Goal: Task Accomplishment & Management: Use online tool/utility

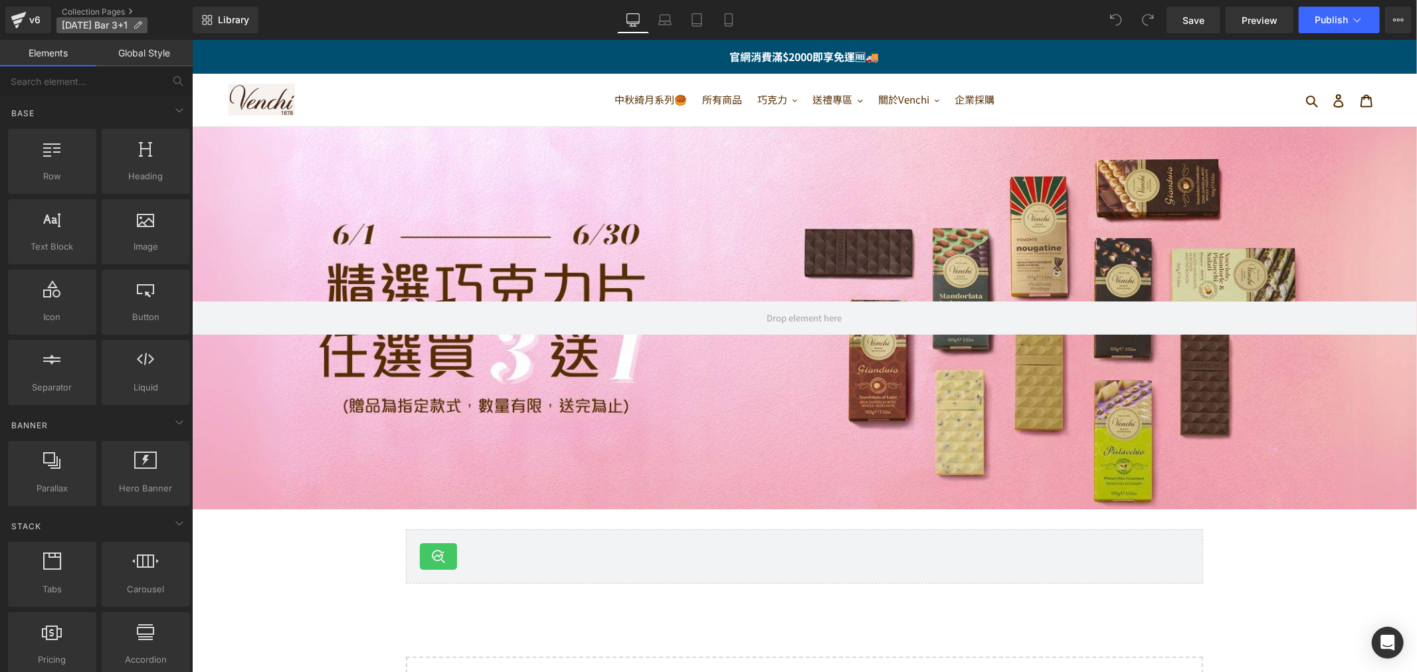
click at [78, 24] on span "[DATE] Bar 3+1" at bounding box center [95, 25] width 66 height 11
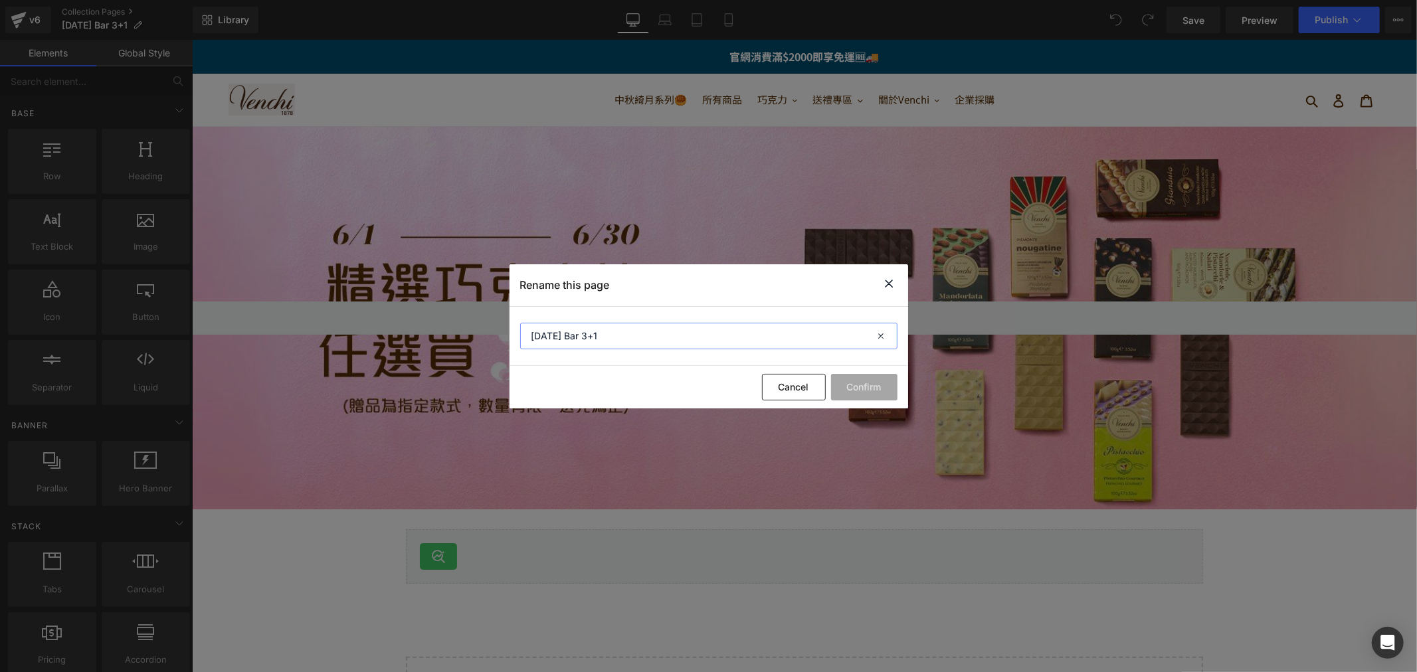
drag, startPoint x: 548, startPoint y: 339, endPoint x: 492, endPoint y: 337, distance: 55.8
click at [492, 337] on div "Rename this page [DATE] Bar 3+1 Cancel Confirm" at bounding box center [708, 336] width 1417 height 672
type input "[DATE] Bar 3+1"
click at [879, 387] on button "Confirm" at bounding box center [864, 387] width 66 height 27
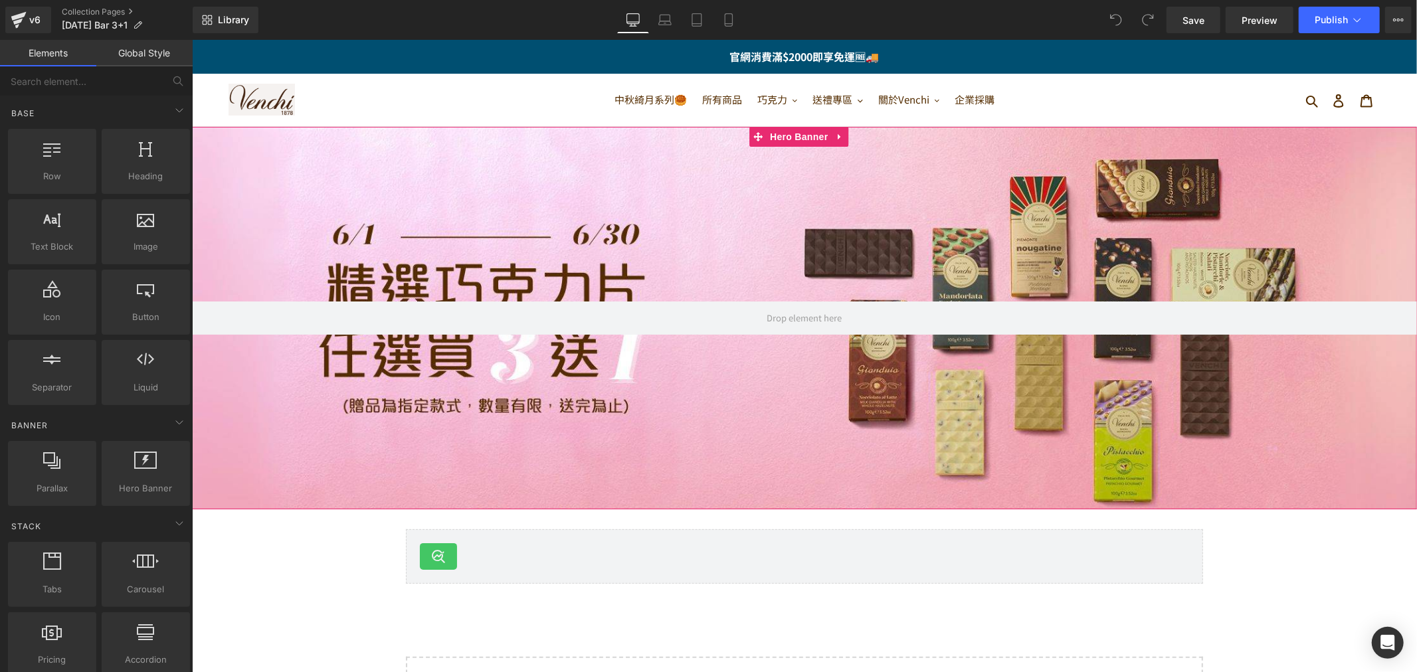
click at [569, 241] on div at bounding box center [803, 317] width 1225 height 383
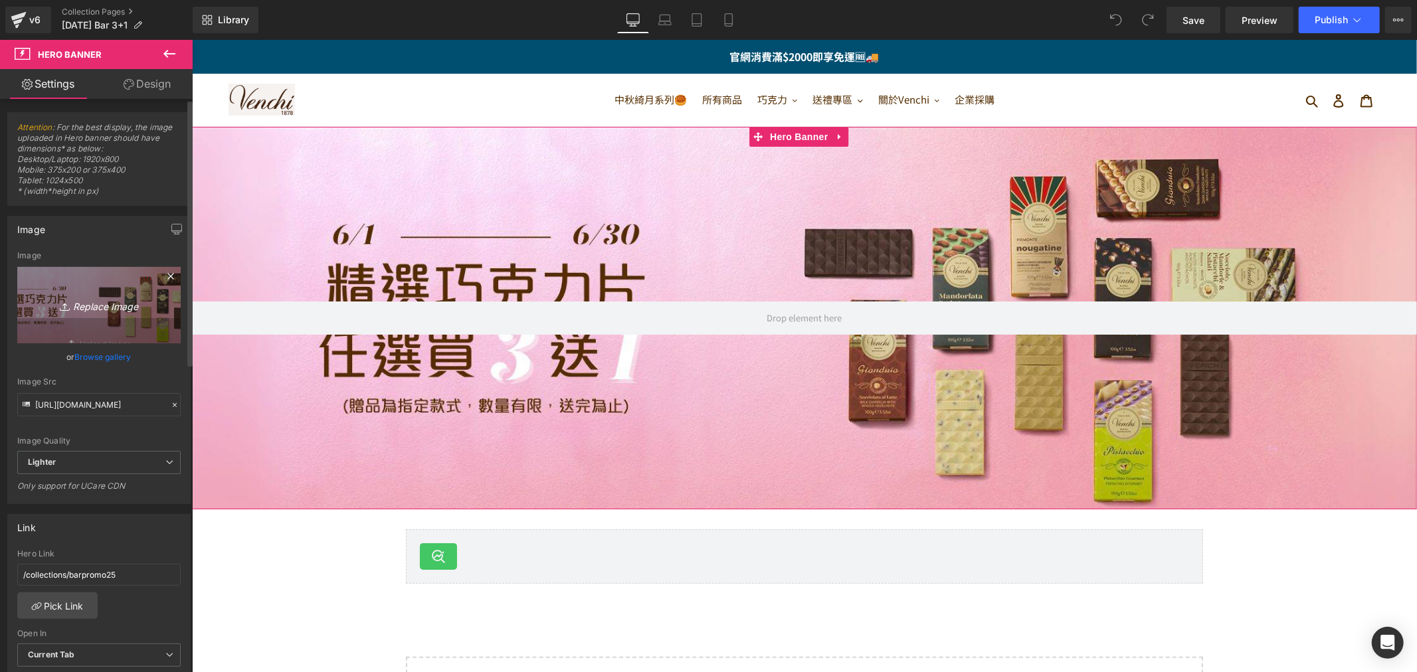
click at [101, 308] on icon "Replace Image" at bounding box center [99, 305] width 106 height 17
click at [94, 306] on icon "Replace Image" at bounding box center [99, 305] width 106 height 17
type input "C:\fakepath\Sept_bar3+1.jpg"
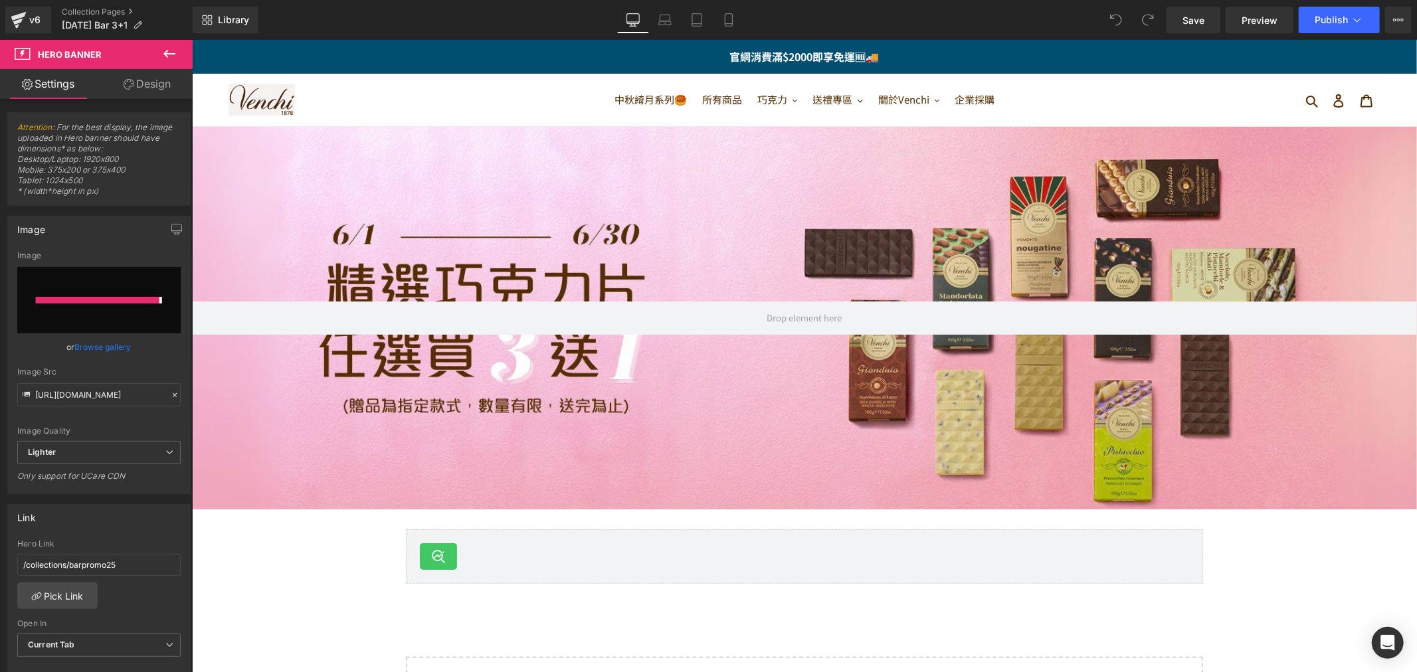
type input "[URL][DOMAIN_NAME]"
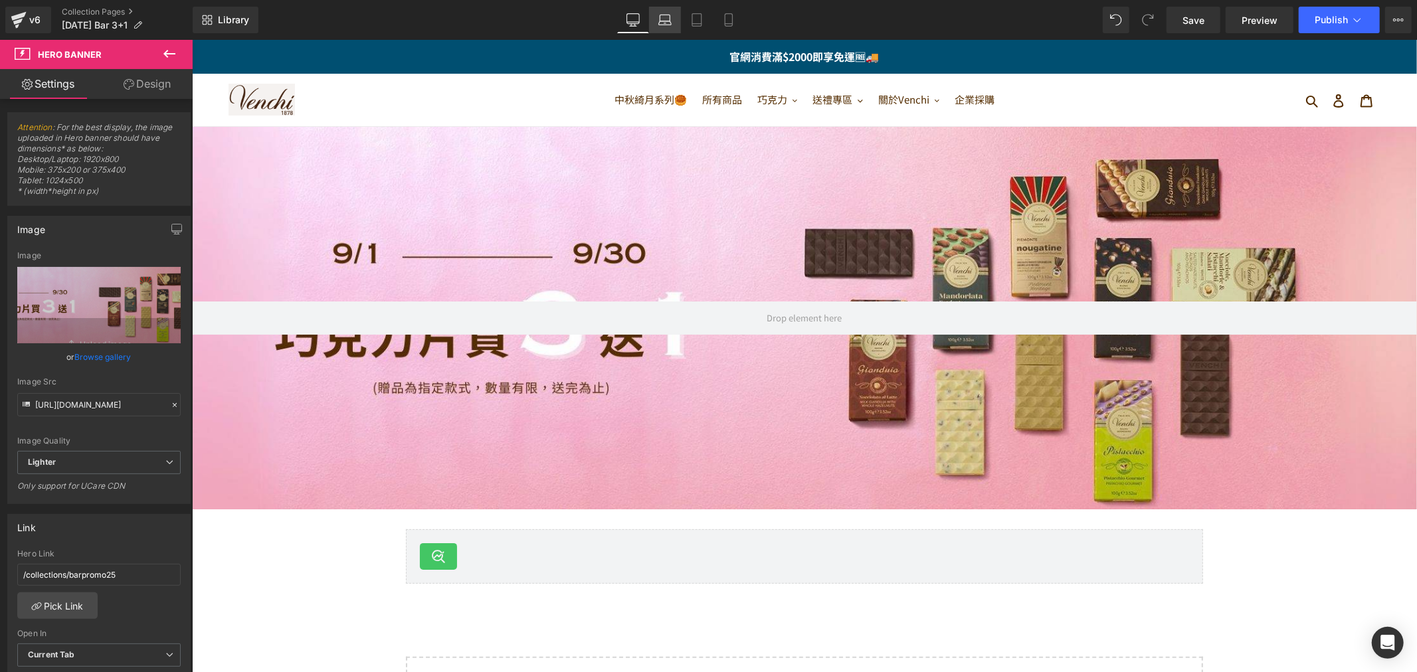
click at [664, 23] on icon at bounding box center [664, 19] width 13 height 13
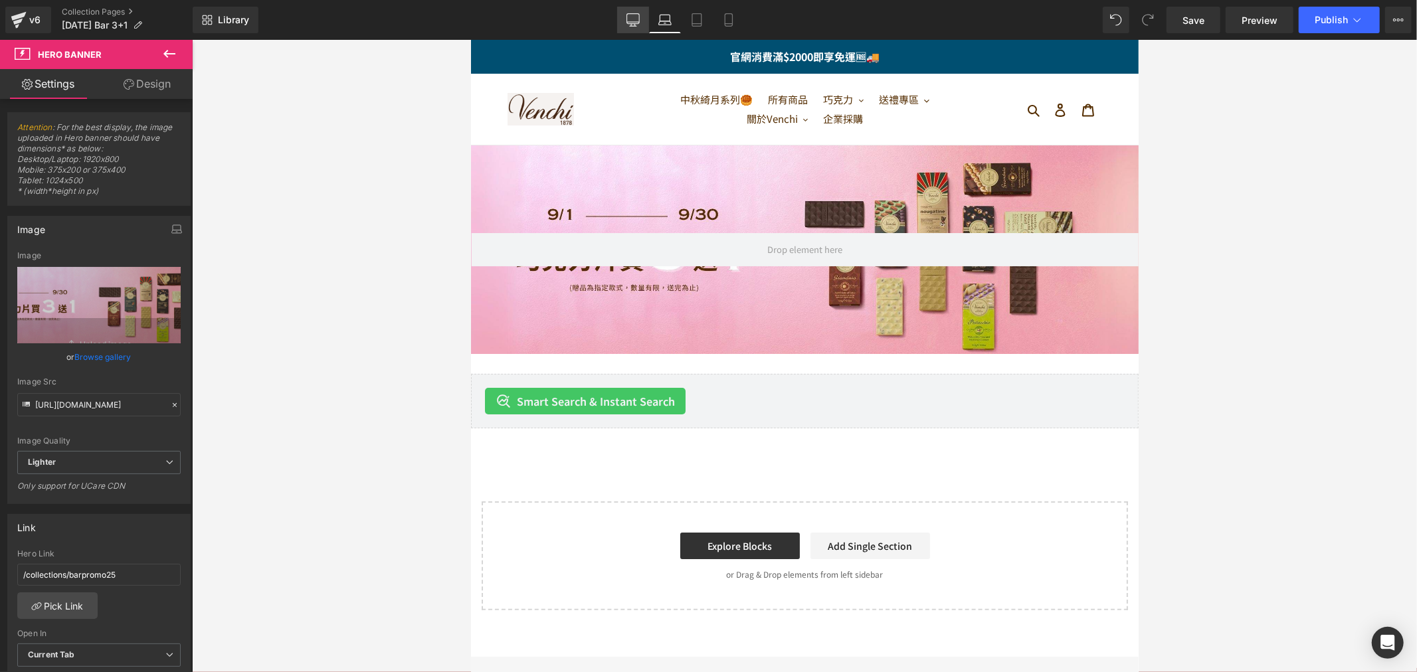
drag, startPoint x: 634, startPoint y: 20, endPoint x: 347, endPoint y: 7, distance: 287.3
click at [634, 20] on icon at bounding box center [632, 19] width 13 height 13
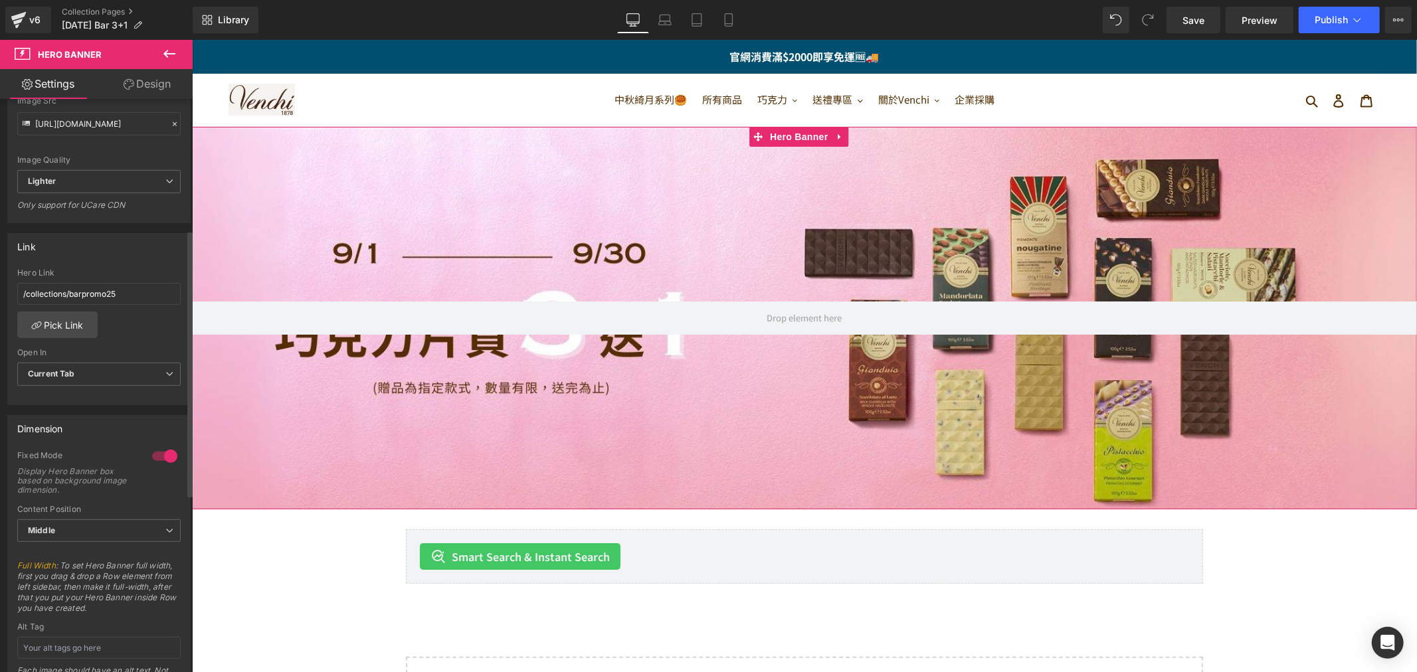
scroll to position [295, 0]
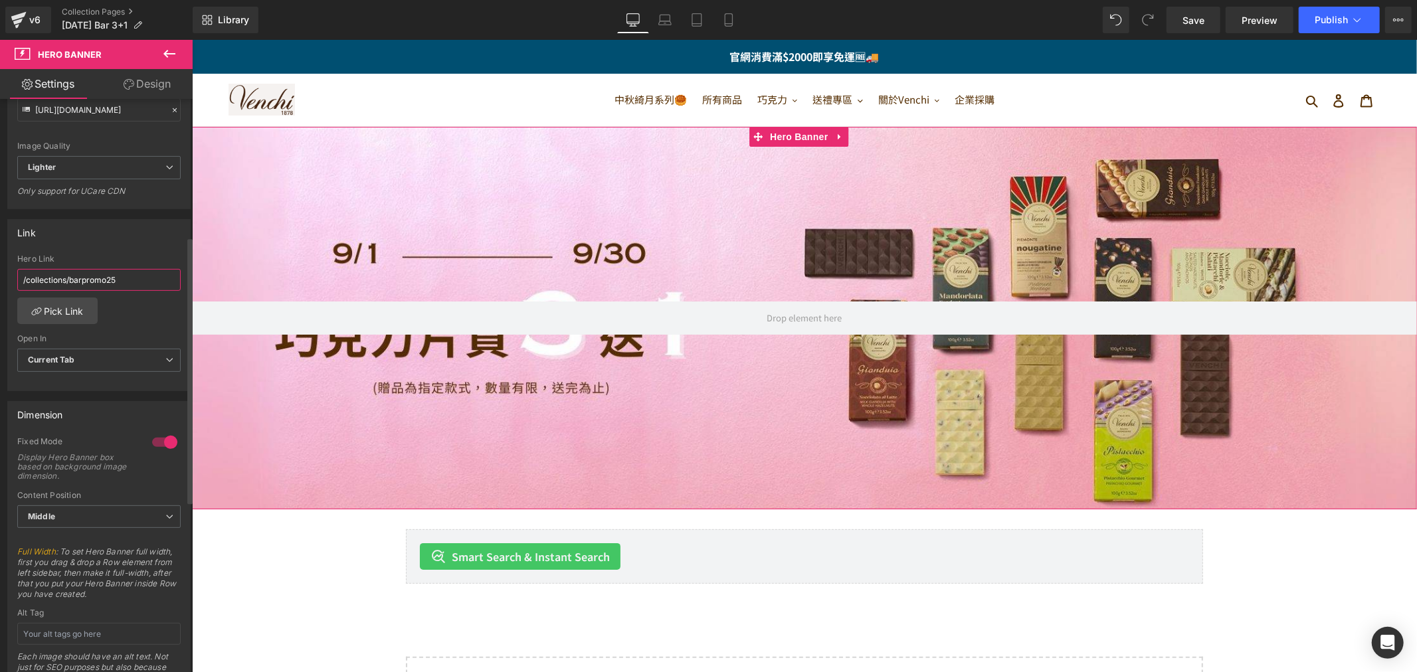
click at [116, 271] on input "/collections/barpromo25" at bounding box center [98, 280] width 163 height 22
click at [66, 303] on link "Pick Link" at bounding box center [57, 311] width 80 height 27
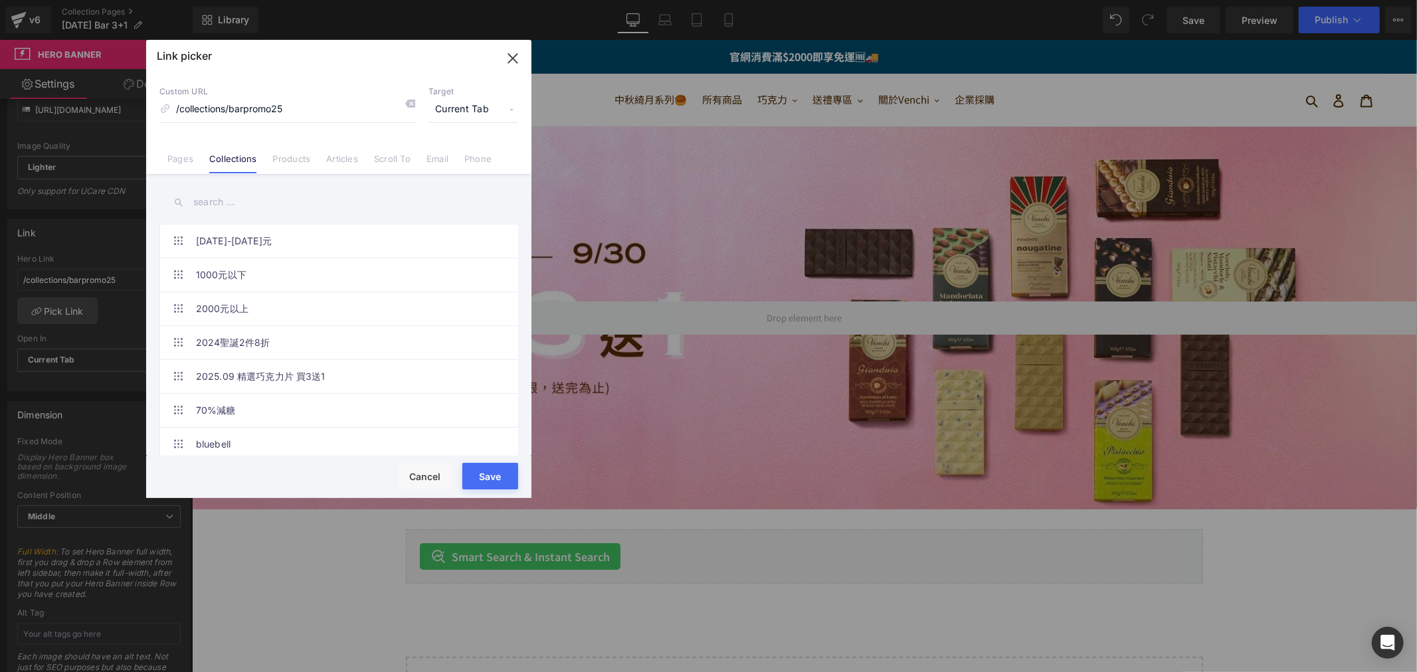
click at [237, 199] on input "text" at bounding box center [338, 202] width 359 height 30
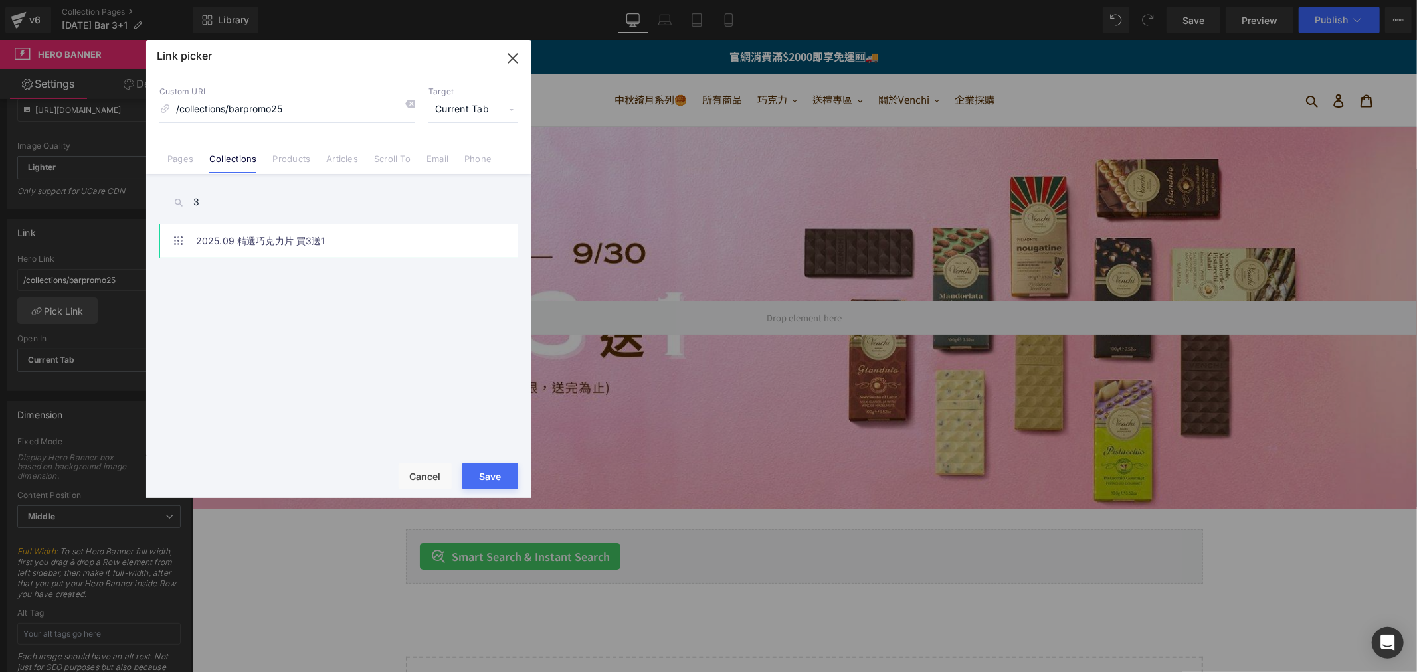
type input "3"
click at [326, 240] on link "2025.09 精選巧克力片 買3送1" at bounding box center [342, 241] width 292 height 33
type input "/collections/barpomo2509"
click at [499, 475] on button "Save" at bounding box center [490, 476] width 56 height 27
type input "/collections/barpomo2509"
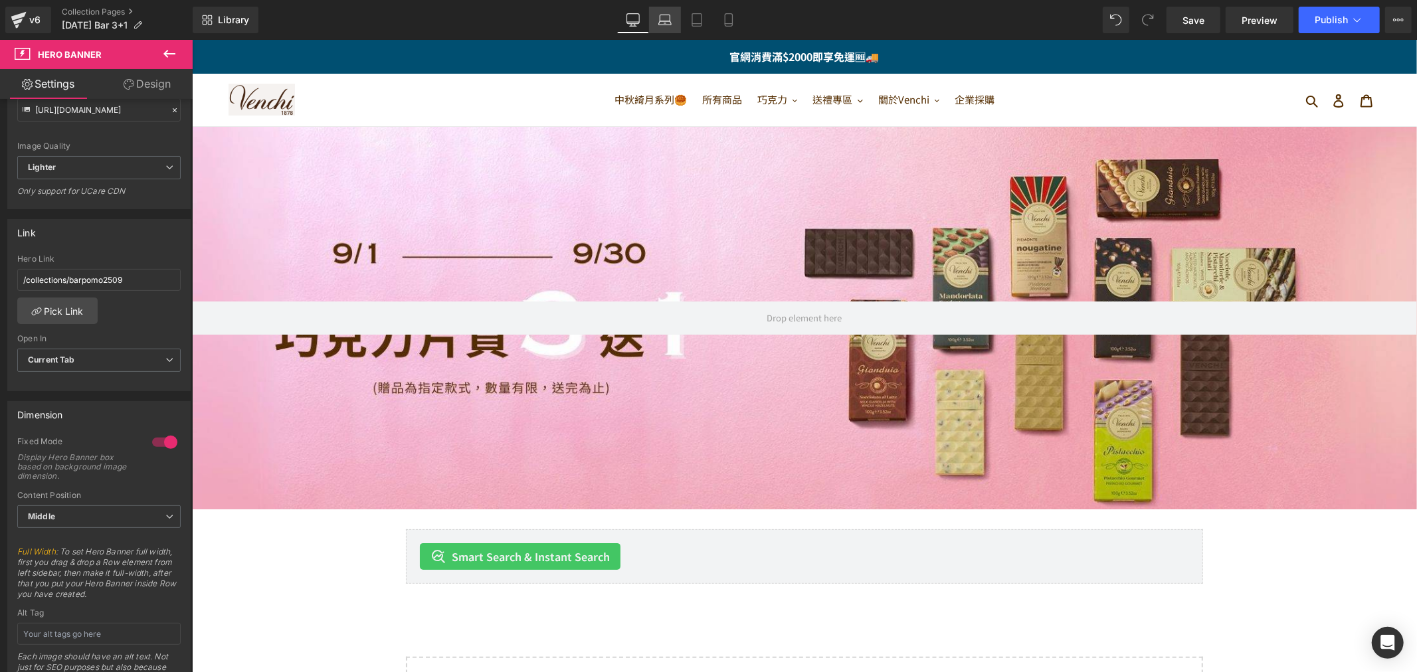
click at [668, 17] on icon at bounding box center [664, 19] width 13 height 13
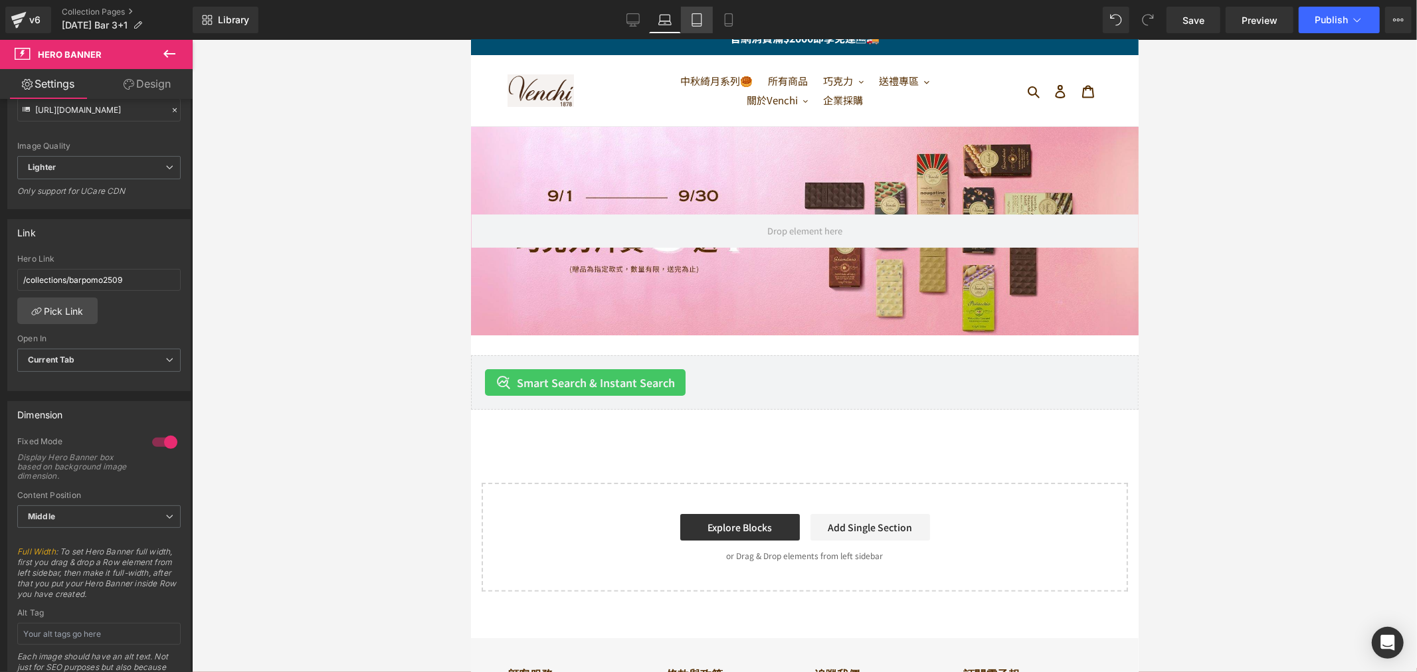
click at [704, 11] on link "Tablet" at bounding box center [697, 20] width 32 height 27
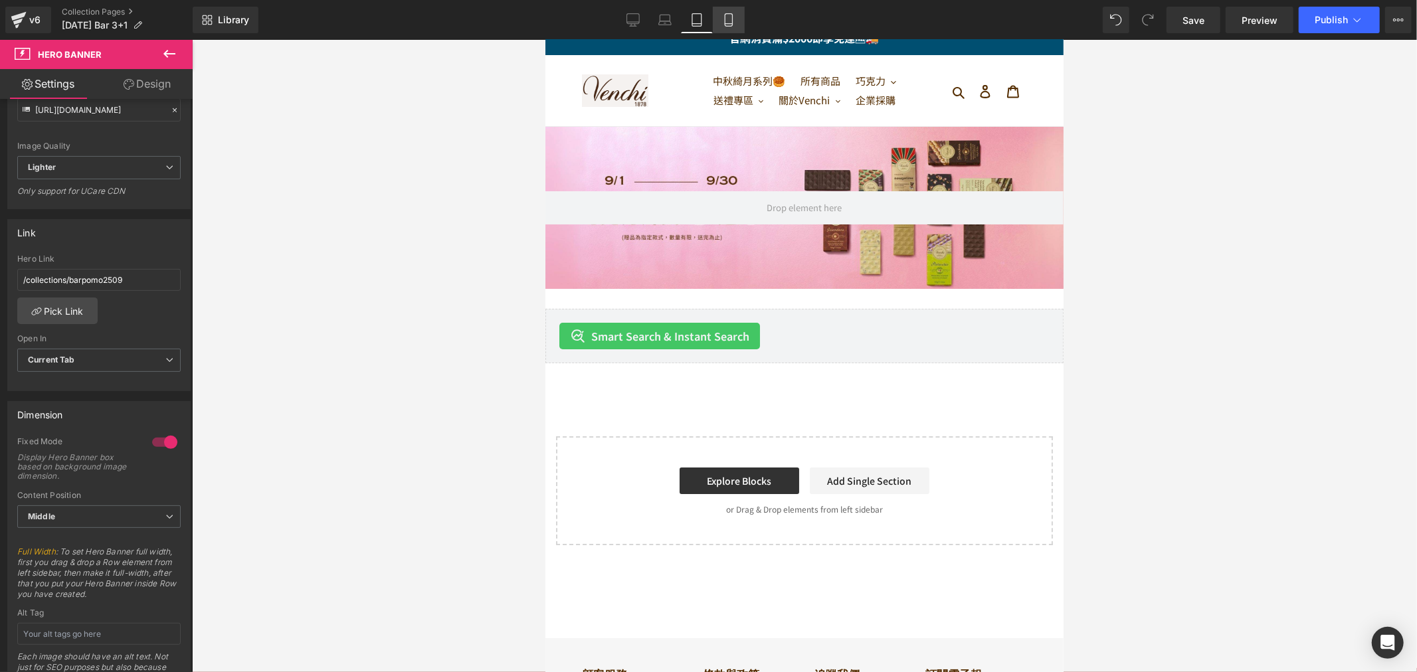
click at [725, 16] on icon at bounding box center [728, 19] width 13 height 13
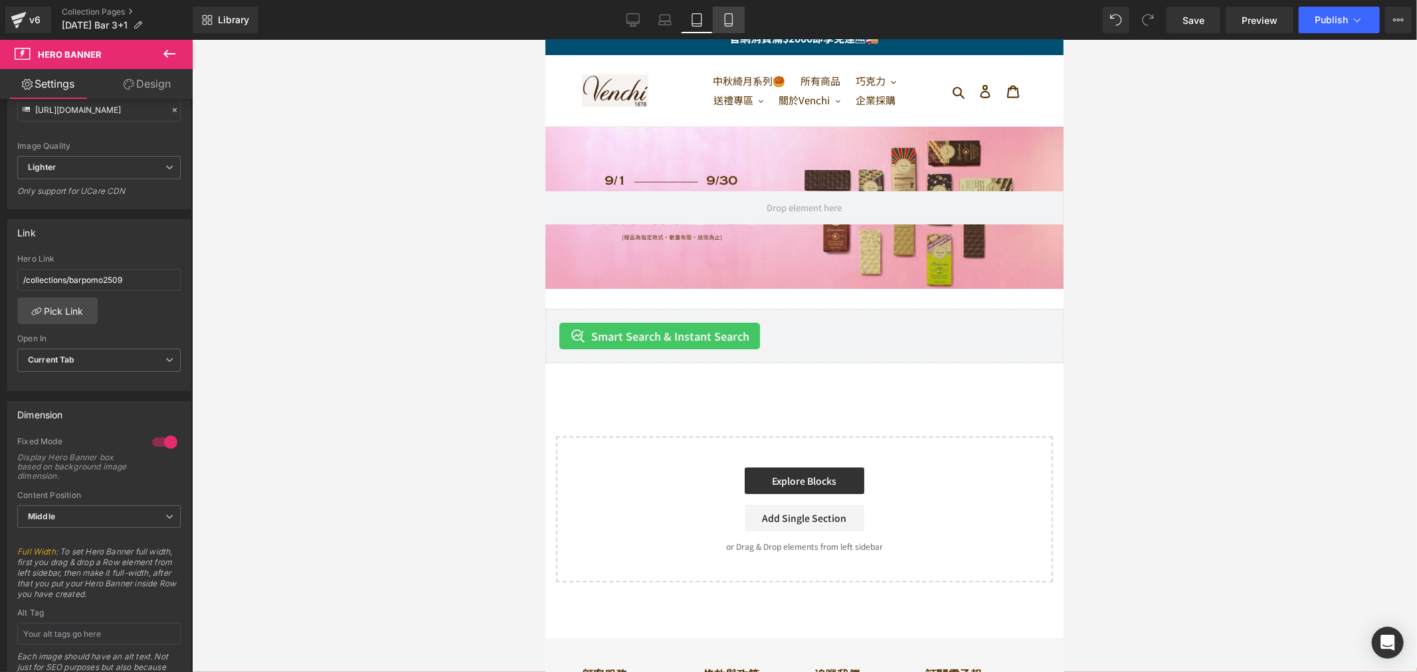
scroll to position [0, 0]
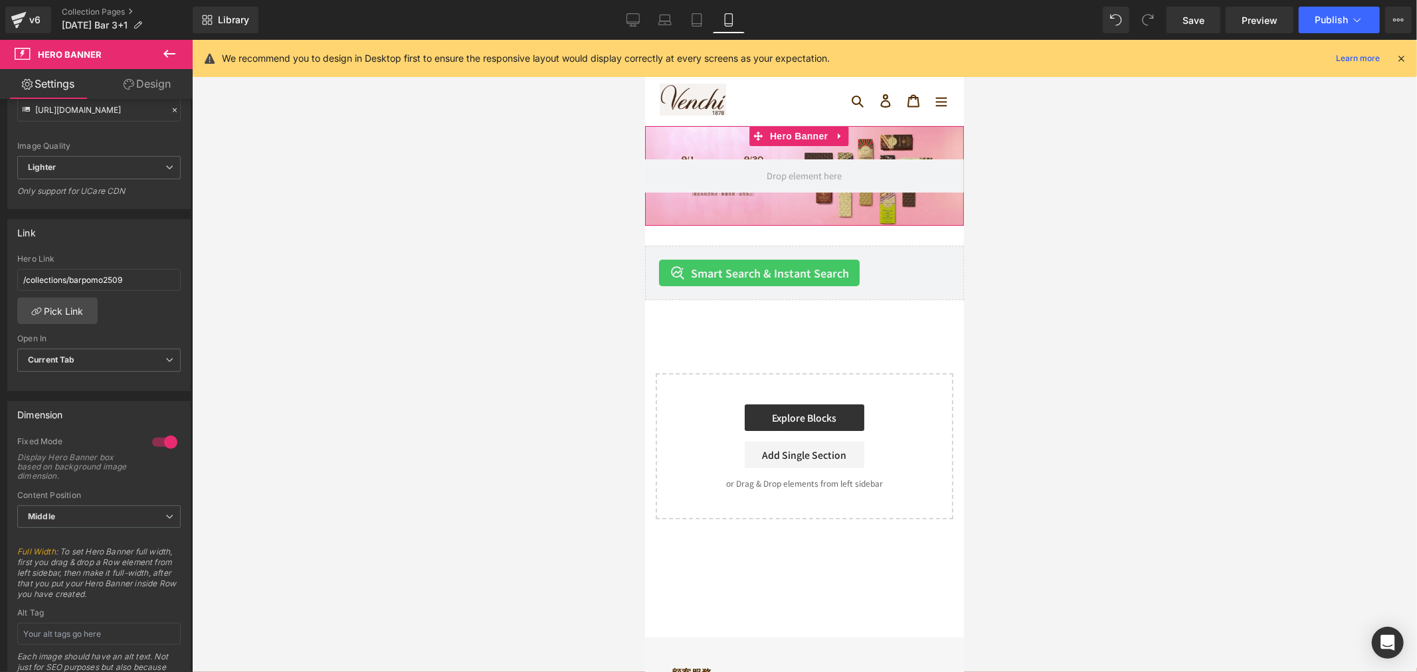
click at [733, 140] on div at bounding box center [803, 176] width 319 height 100
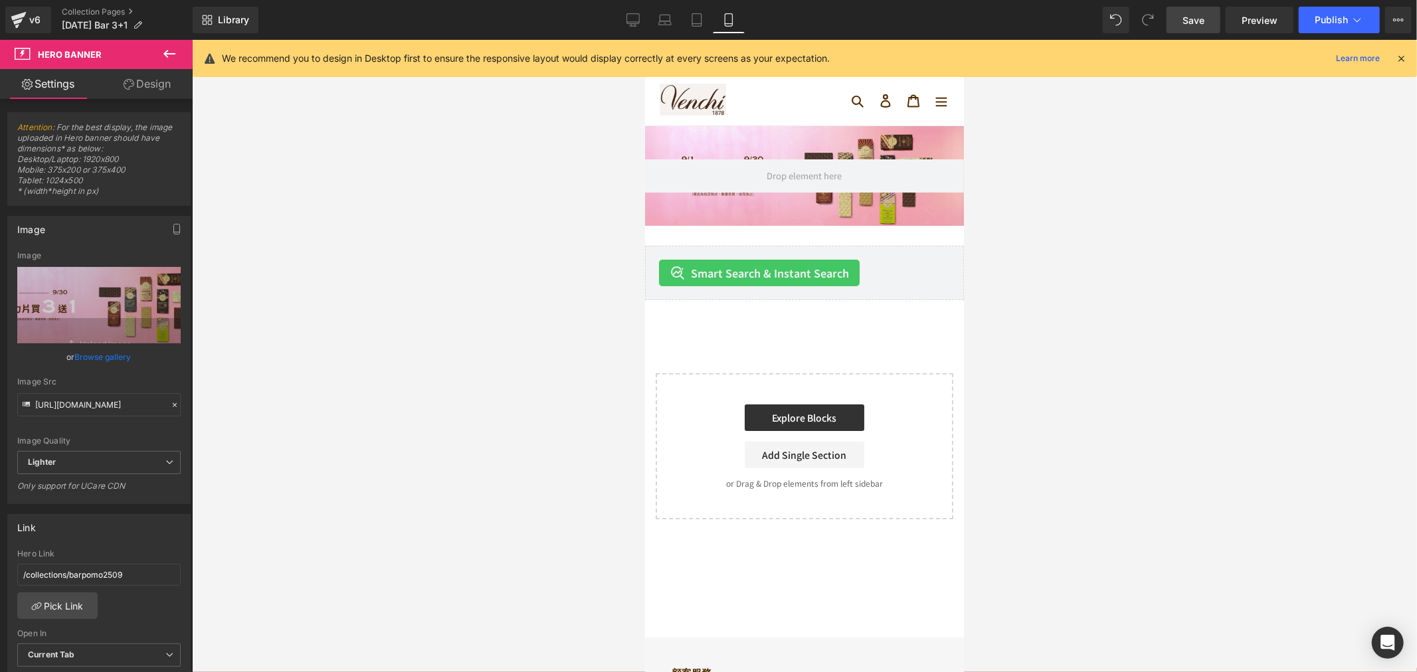
click at [1179, 17] on link "Save" at bounding box center [1194, 20] width 54 height 27
click at [1305, 15] on button "Publish" at bounding box center [1339, 20] width 81 height 27
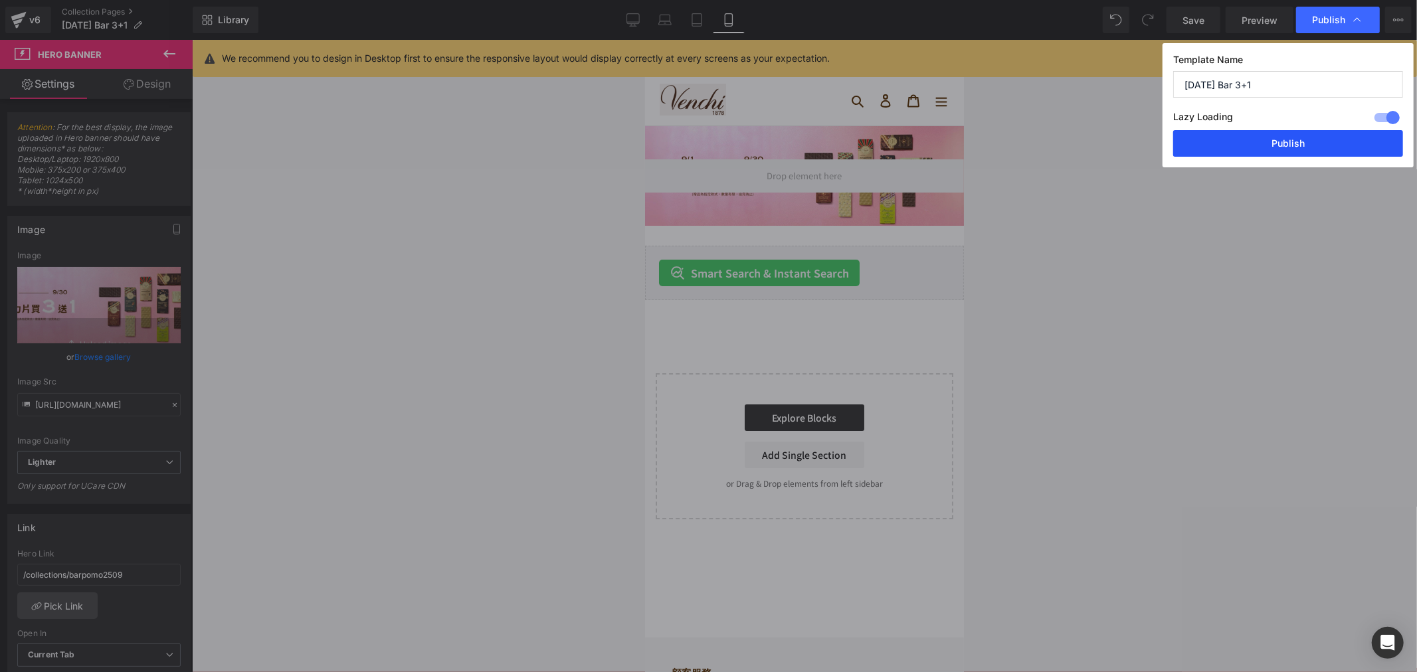
click at [1285, 144] on button "Publish" at bounding box center [1288, 143] width 230 height 27
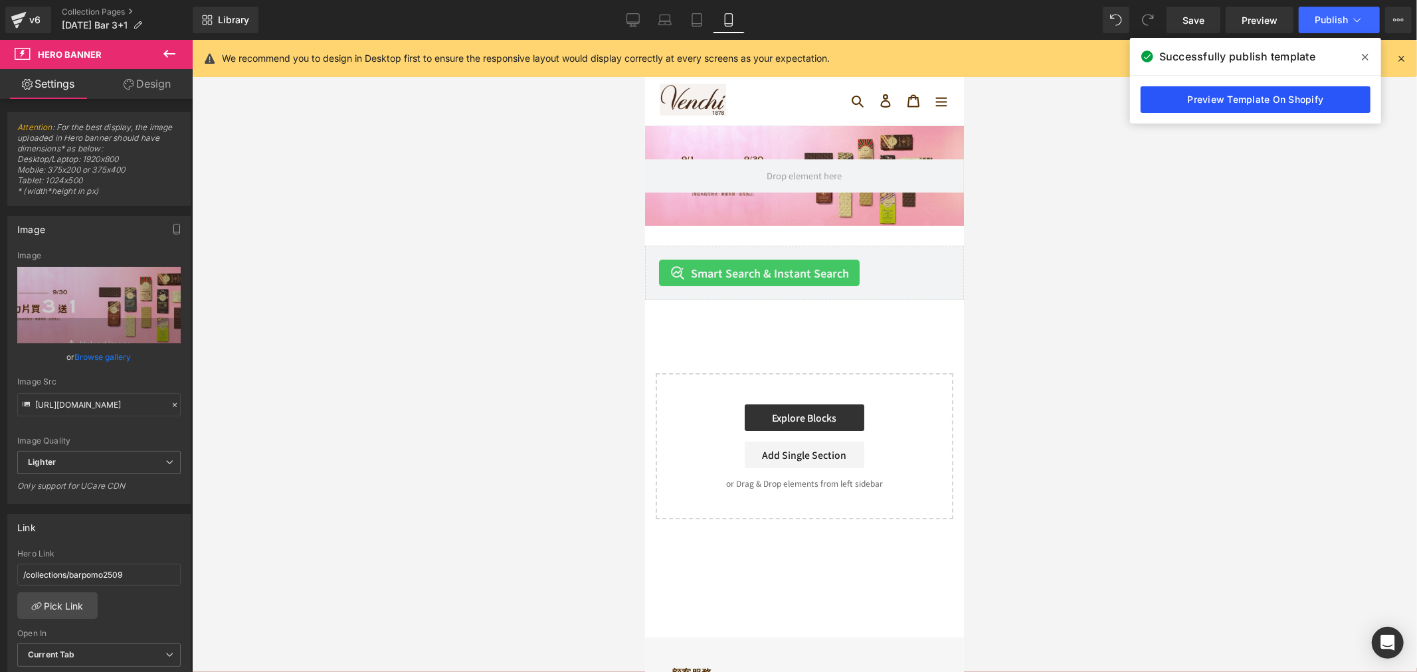
click at [1266, 102] on link "Preview Template On Shopify" at bounding box center [1256, 99] width 230 height 27
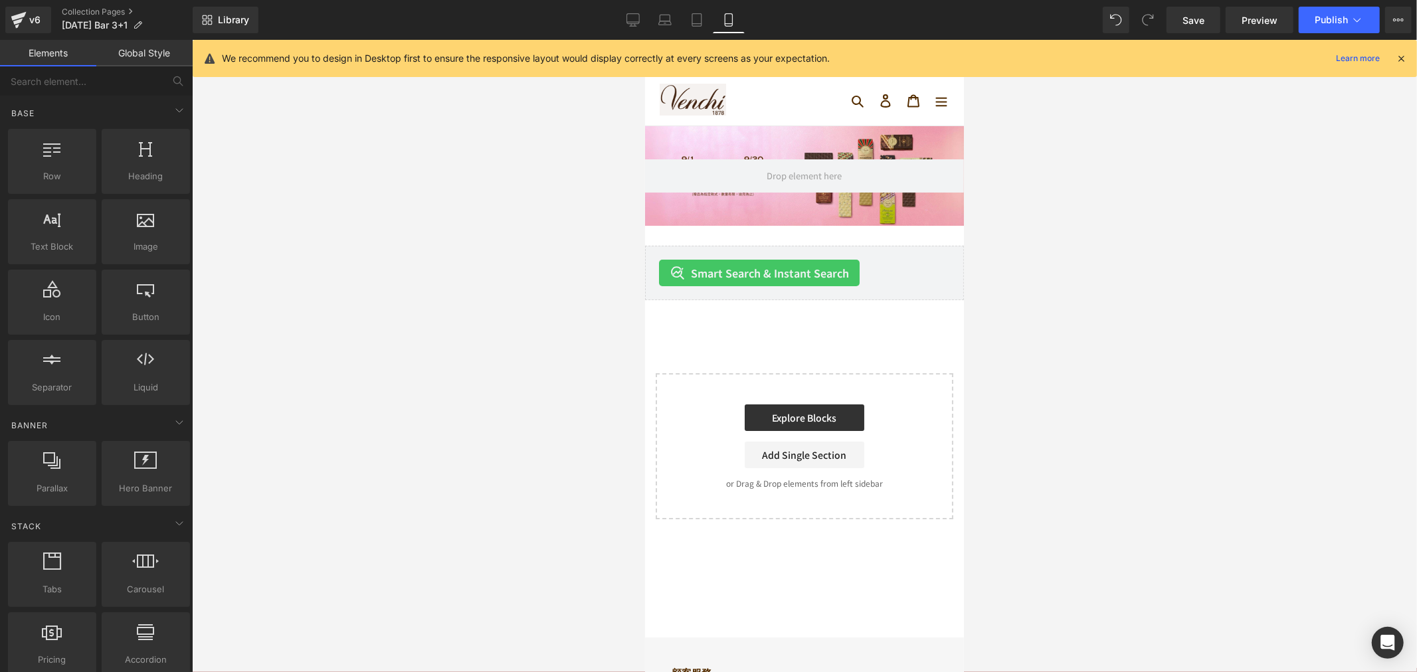
click at [483, 200] on div at bounding box center [804, 356] width 1225 height 632
